Goal: Transaction & Acquisition: Purchase product/service

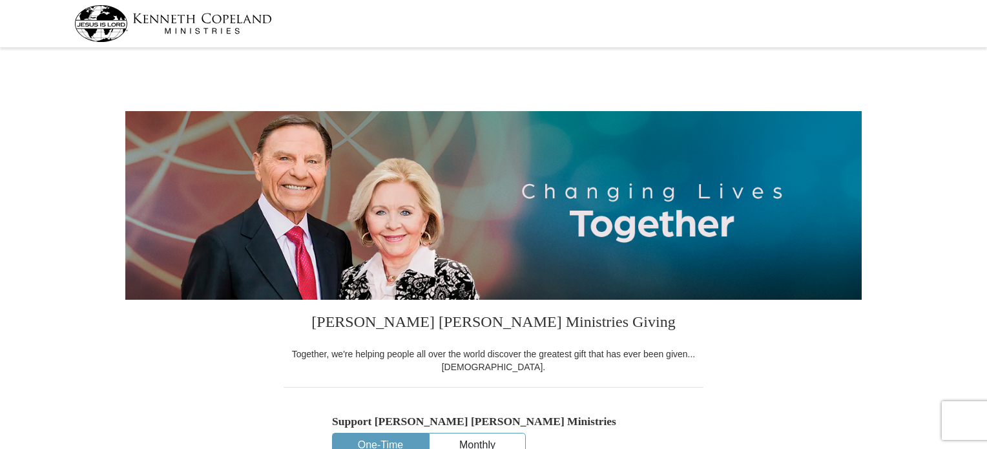
select select "[GEOGRAPHIC_DATA]"
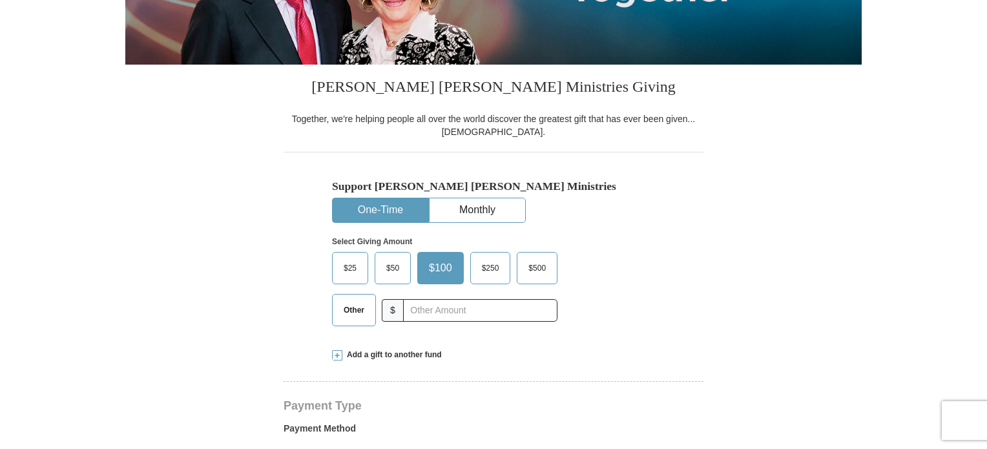
scroll to position [258, 0]
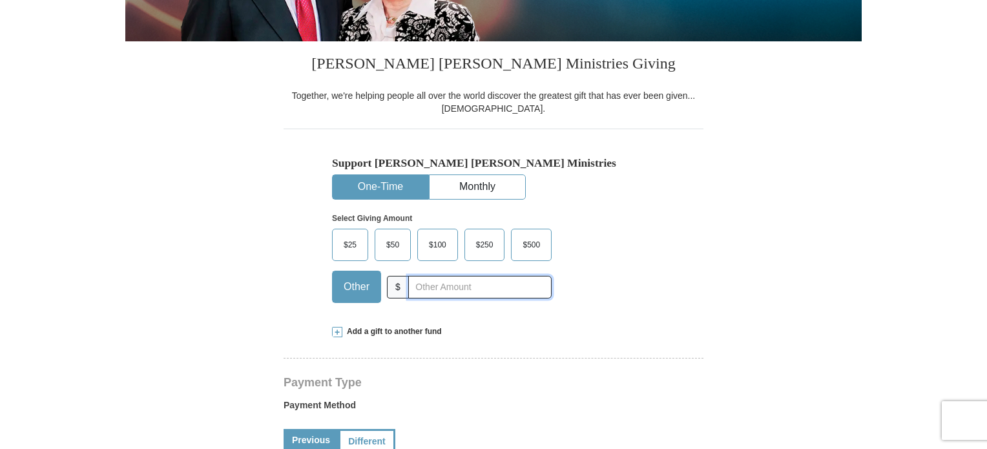
click at [437, 289] on input "text" at bounding box center [479, 287] width 143 height 23
type input "35.00"
click at [337, 332] on span at bounding box center [337, 332] width 10 height 10
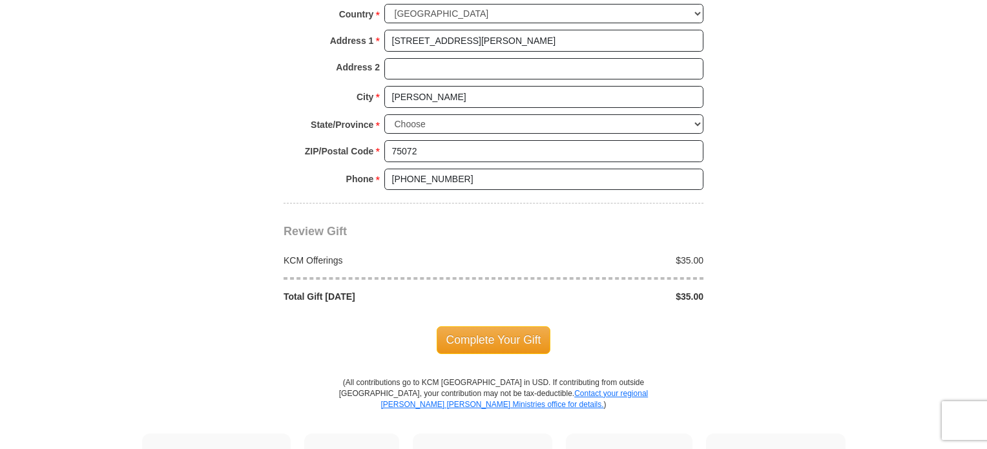
scroll to position [1228, 0]
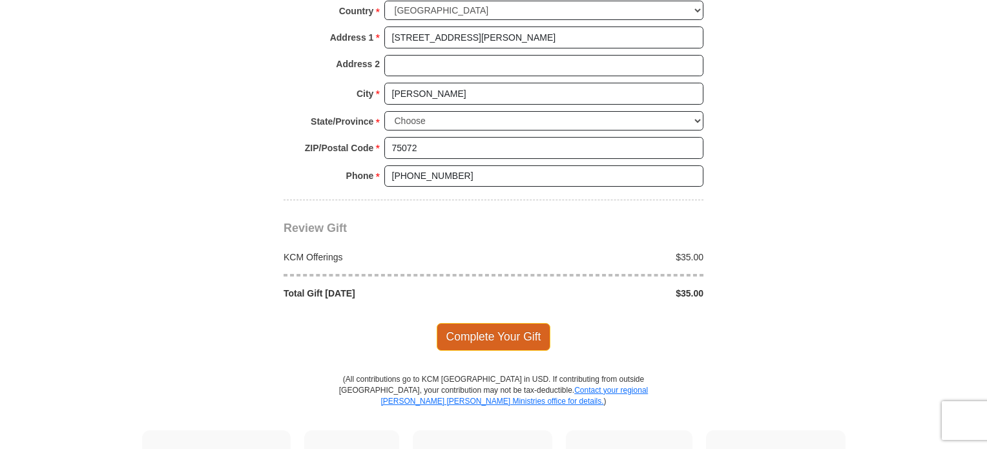
click at [502, 323] on span "Complete Your Gift" at bounding box center [494, 336] width 114 height 27
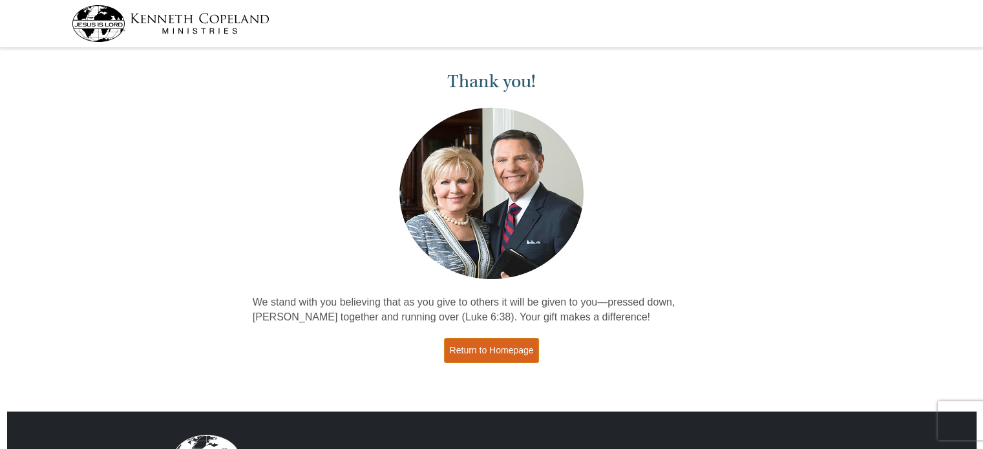
click at [501, 348] on link "Return to Homepage" at bounding box center [492, 350] width 96 height 25
